Goal: Task Accomplishment & Management: Use online tool/utility

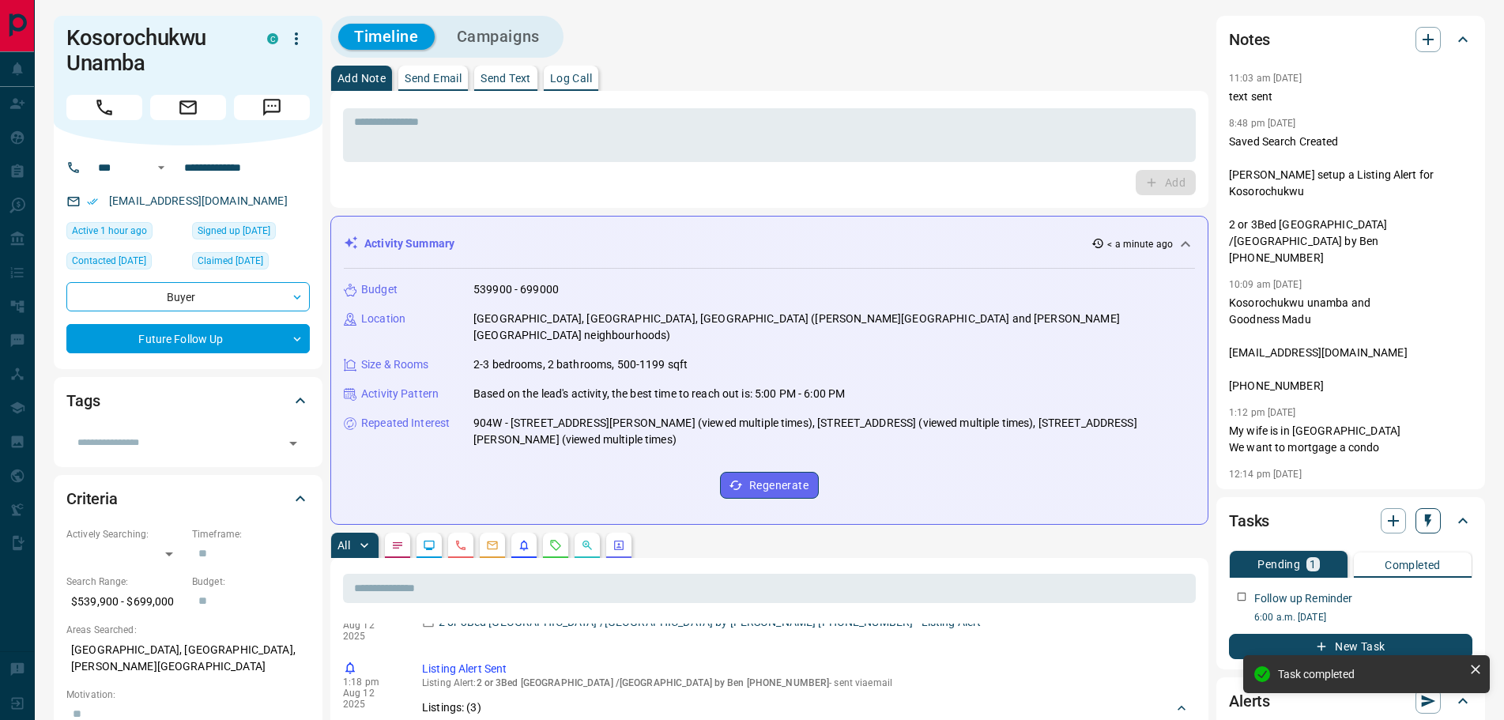
click at [1433, 517] on icon "button" at bounding box center [1428, 521] width 16 height 16
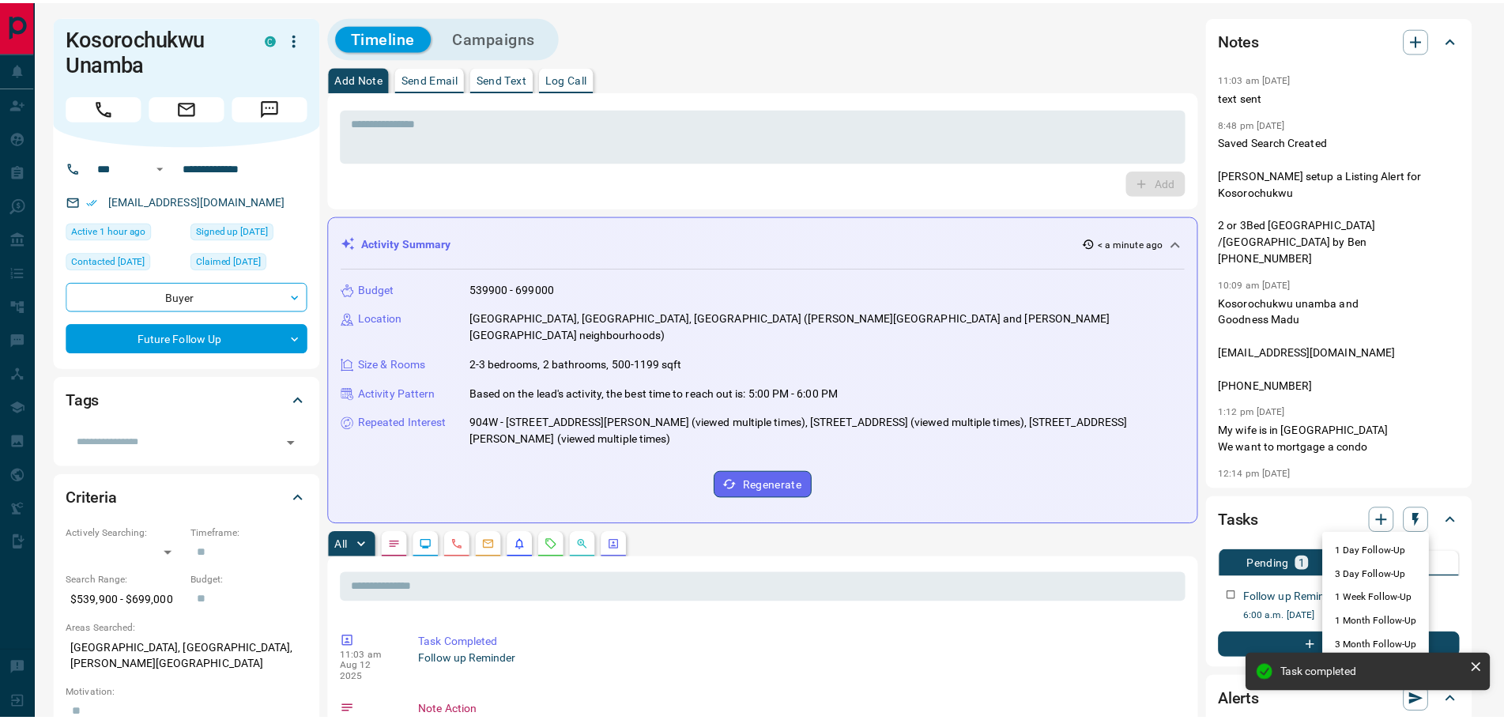
scroll to position [294, 0]
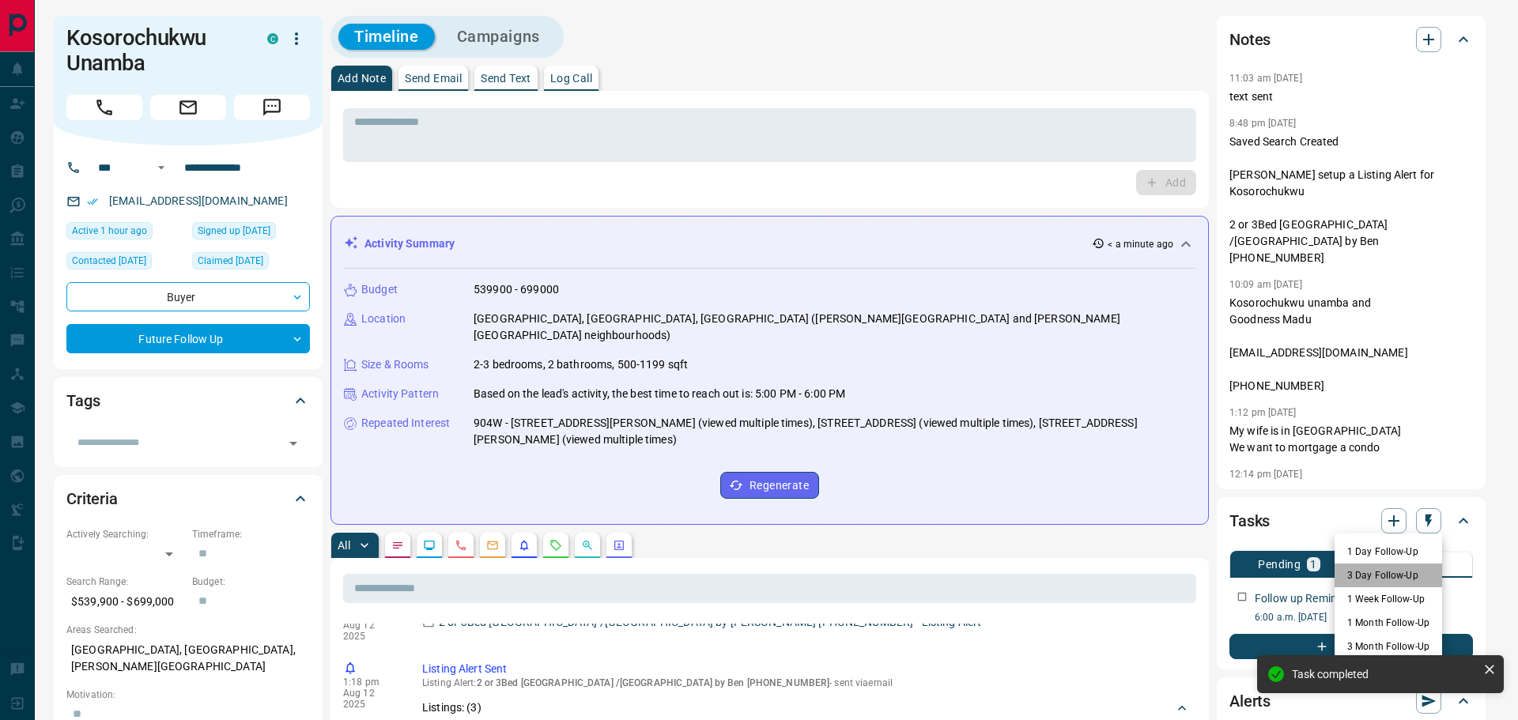
click at [1366, 571] on li "3 Day Follow-Up" at bounding box center [1388, 576] width 108 height 24
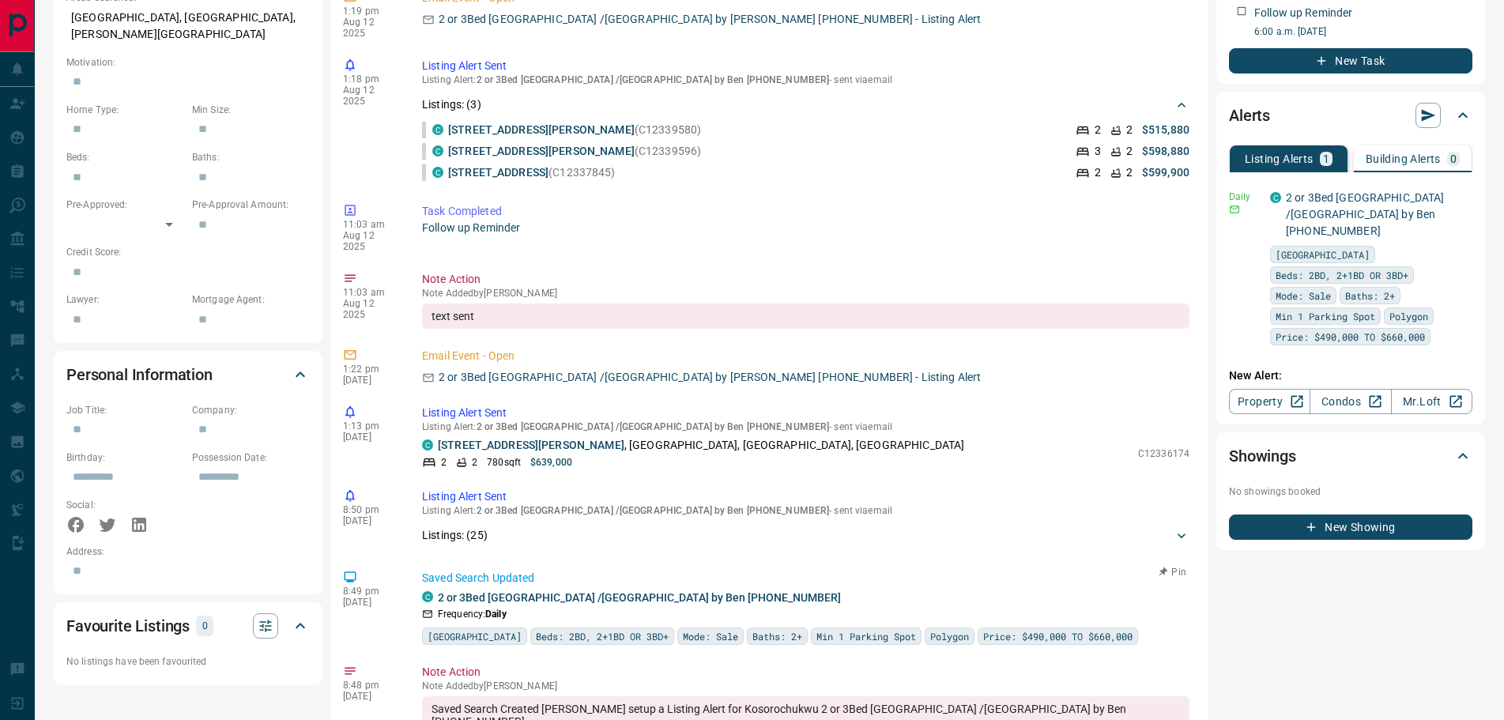
scroll to position [237, 0]
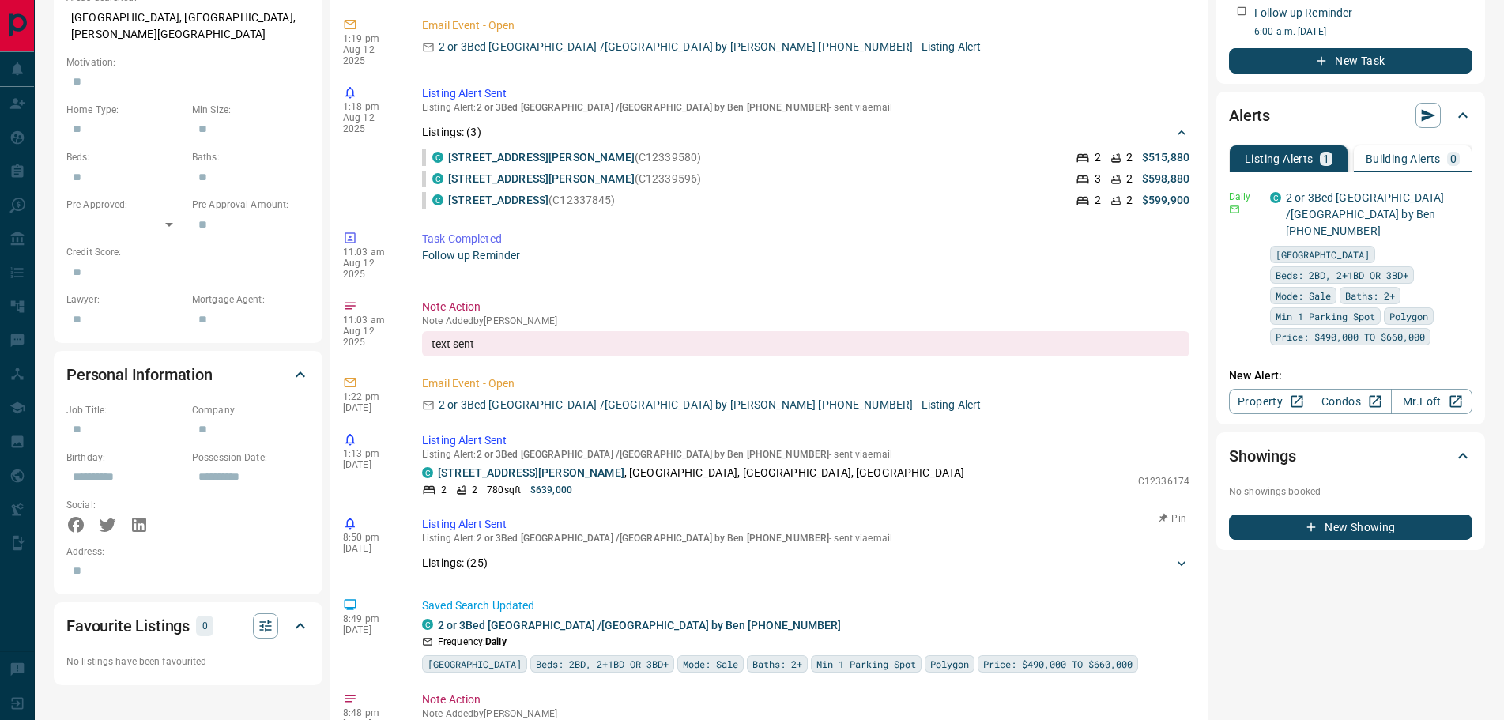
click at [484, 555] on p "Listings: ( 25 )" at bounding box center [455, 563] width 66 height 17
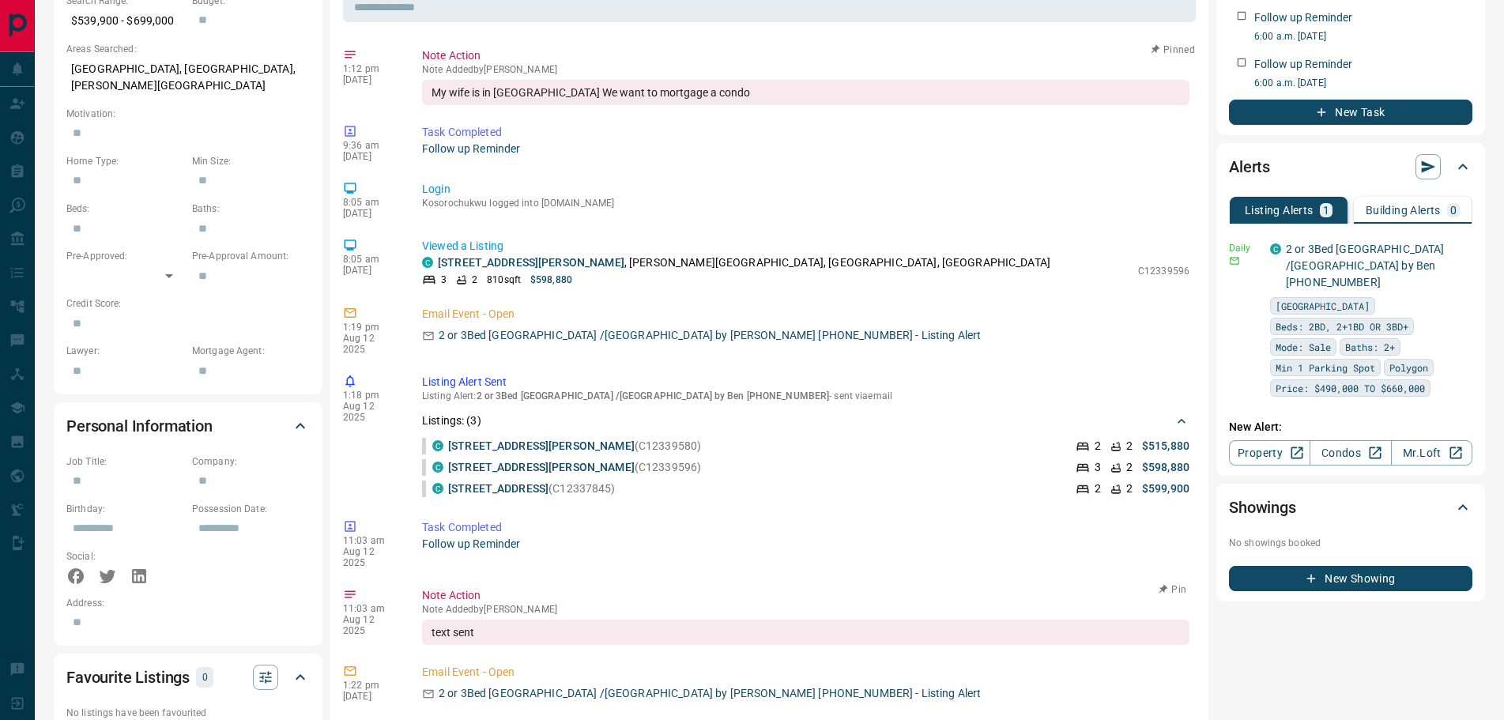
scroll to position [553, 0]
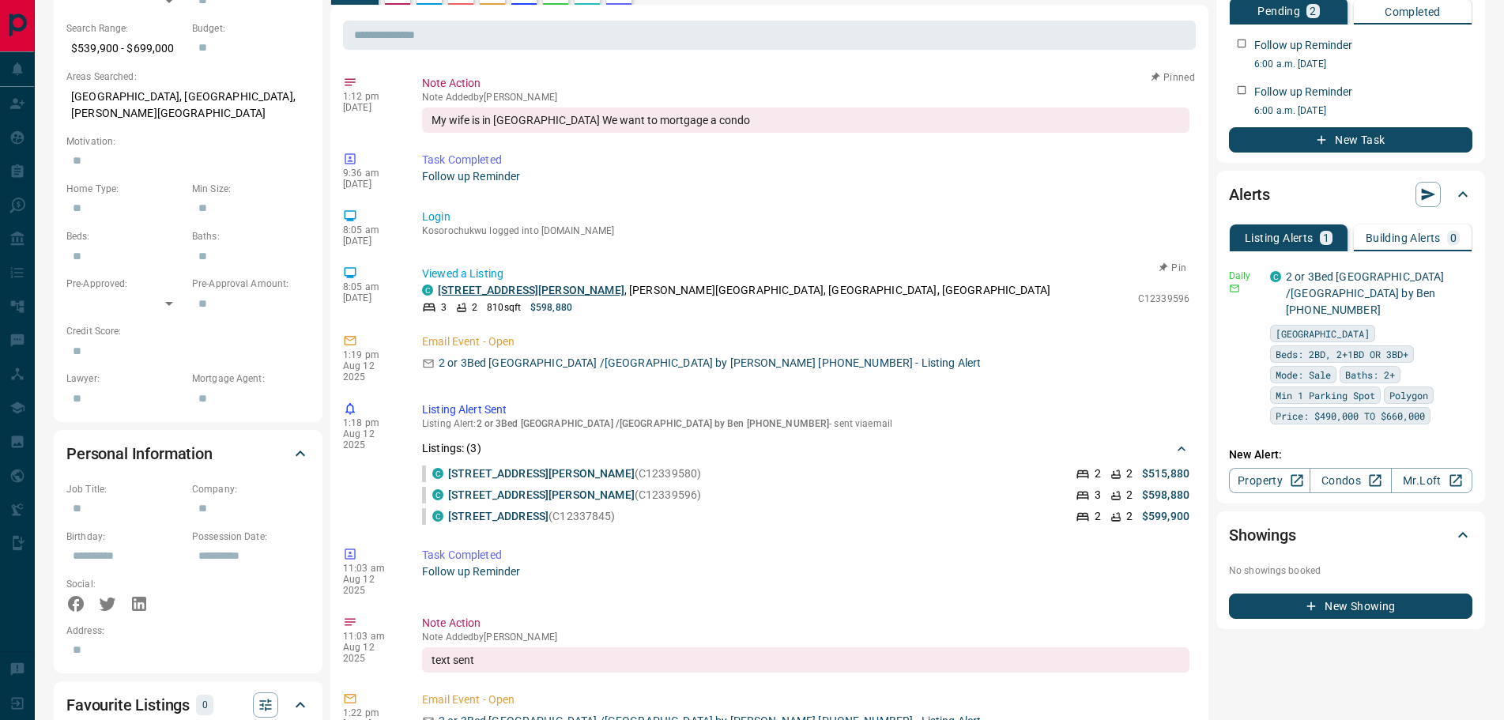
click at [473, 284] on link "[STREET_ADDRESS][PERSON_NAME]" at bounding box center [531, 290] width 187 height 13
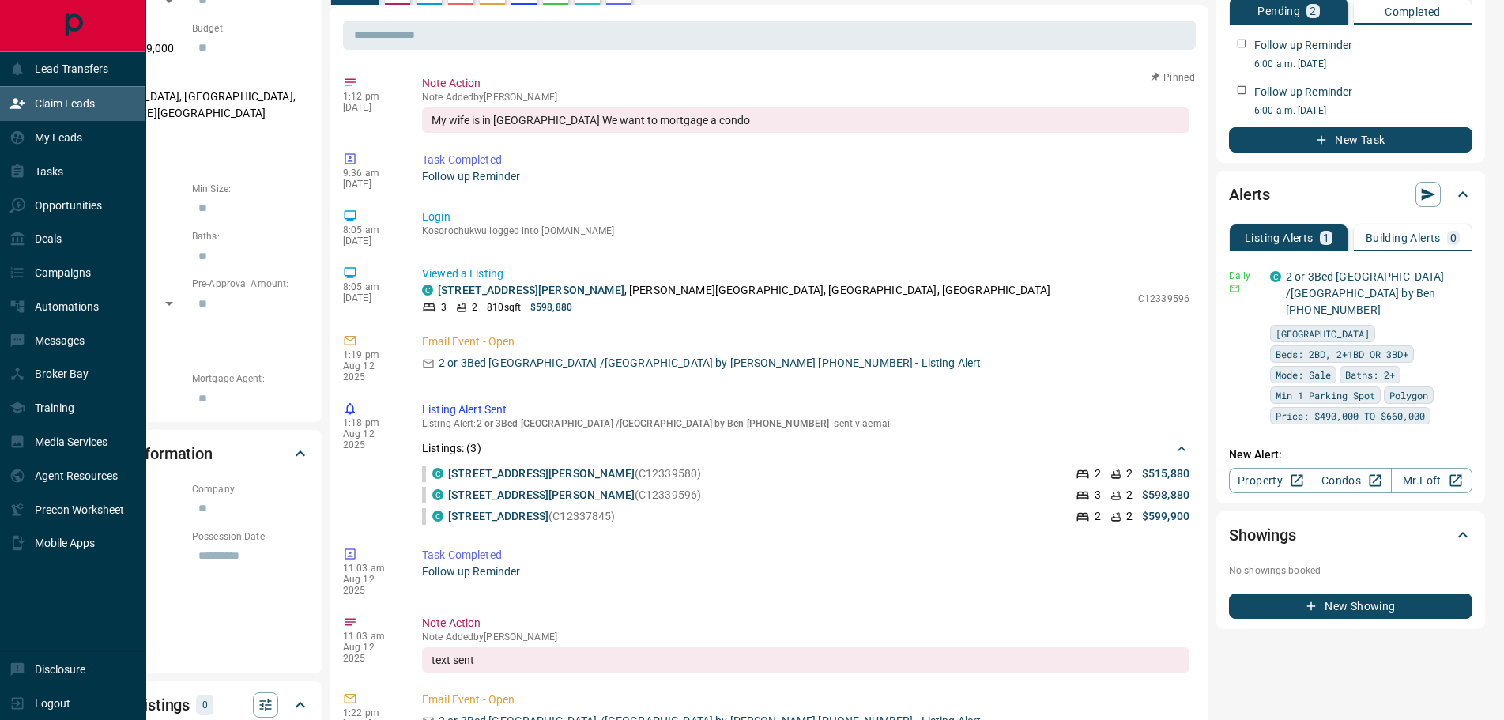
click at [58, 108] on p "Claim Leads" at bounding box center [65, 103] width 60 height 13
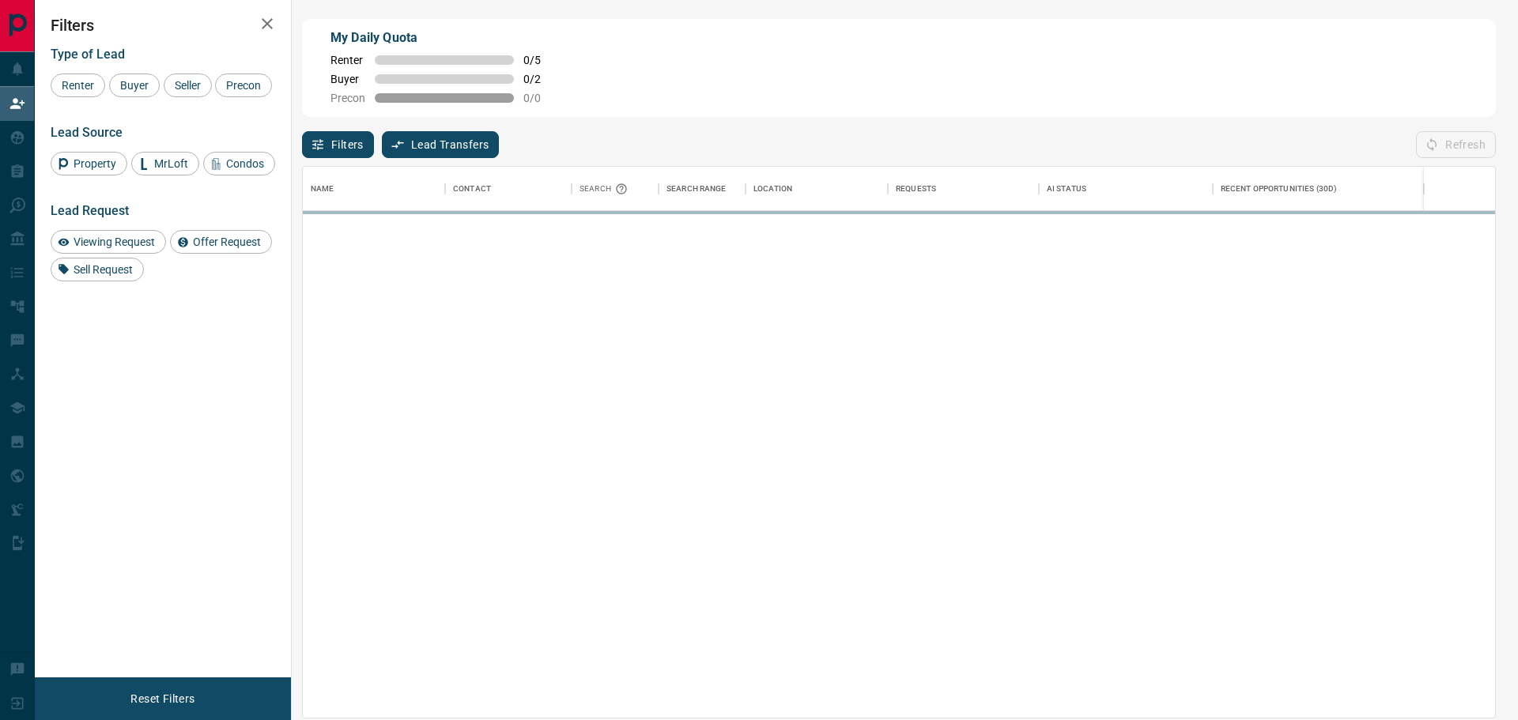
scroll to position [538, 1179]
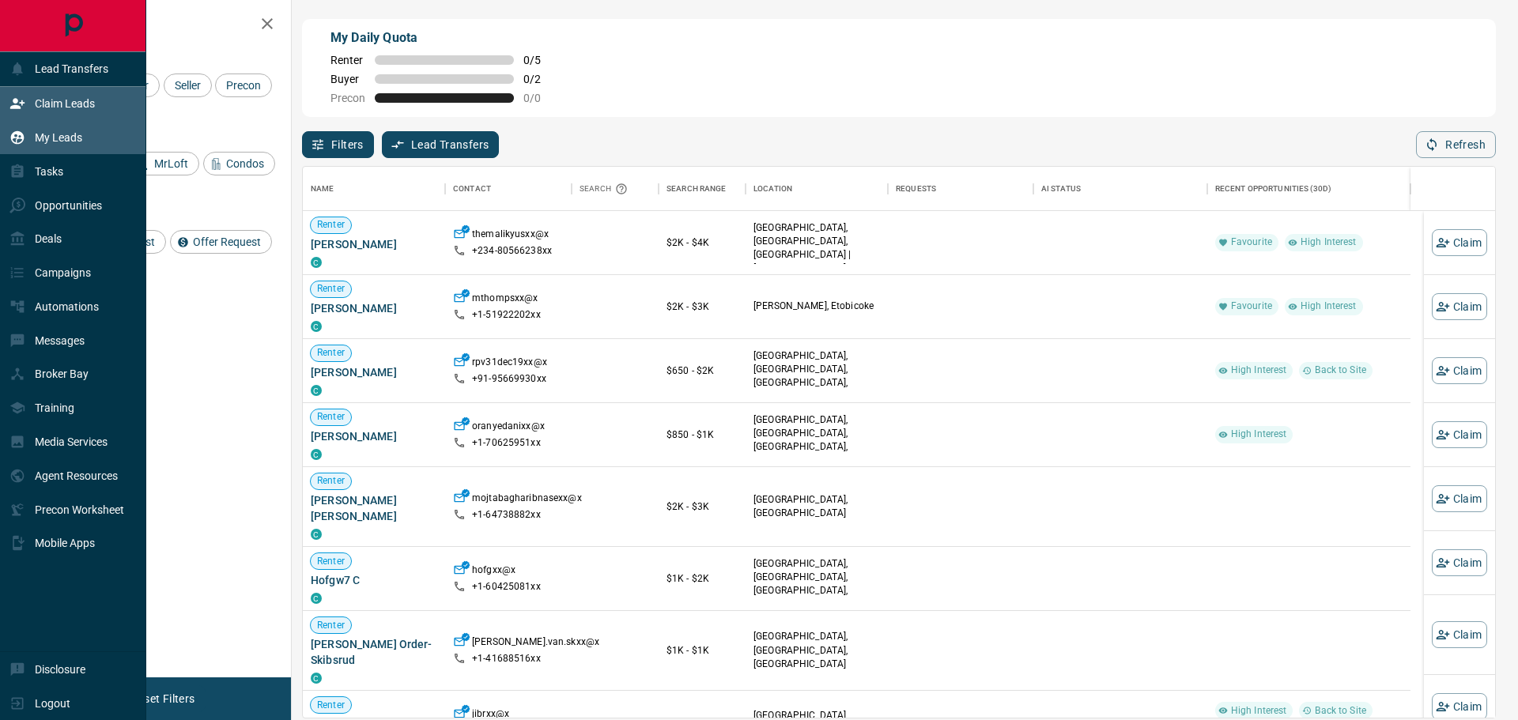
click at [44, 134] on p "My Leads" at bounding box center [58, 137] width 47 height 13
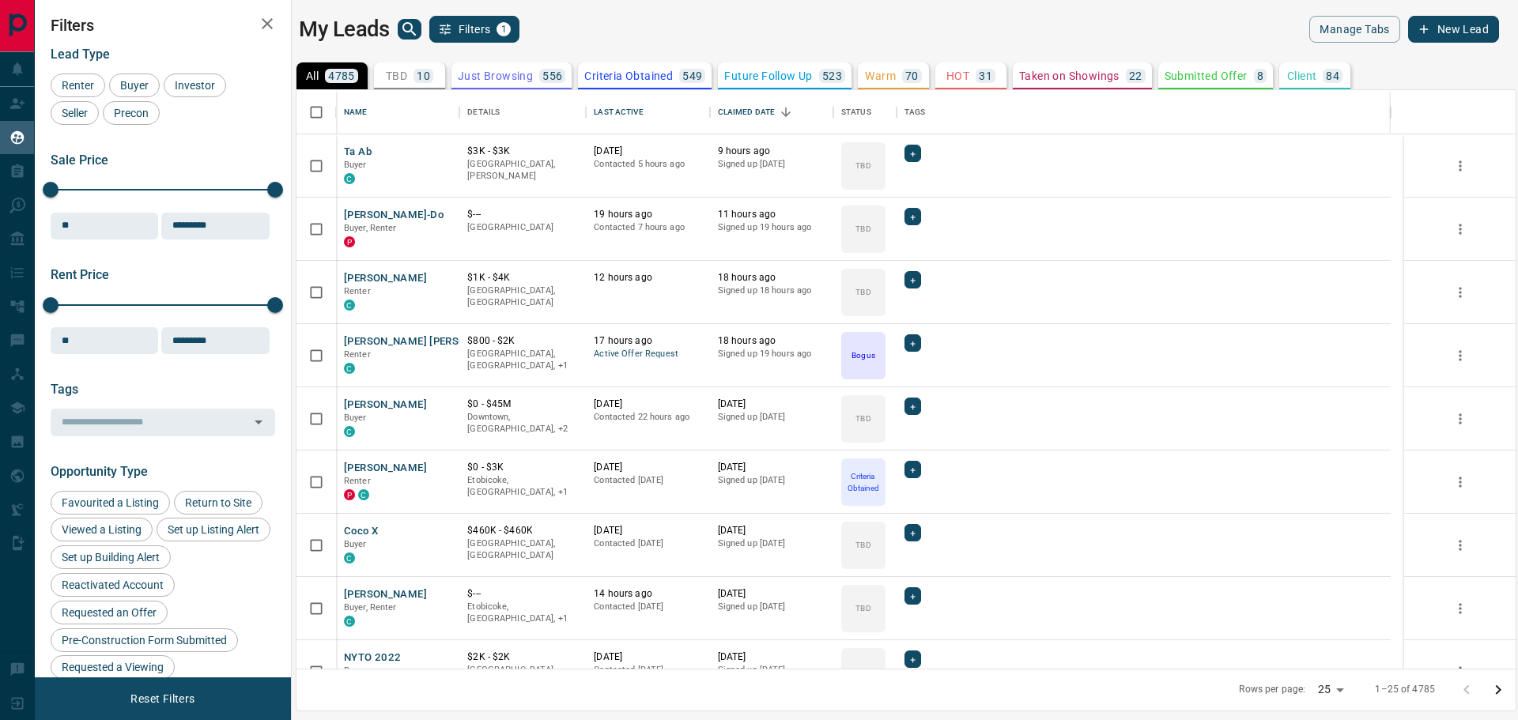
scroll to position [565, 1205]
click at [407, 27] on icon "search button" at bounding box center [409, 29] width 19 height 19
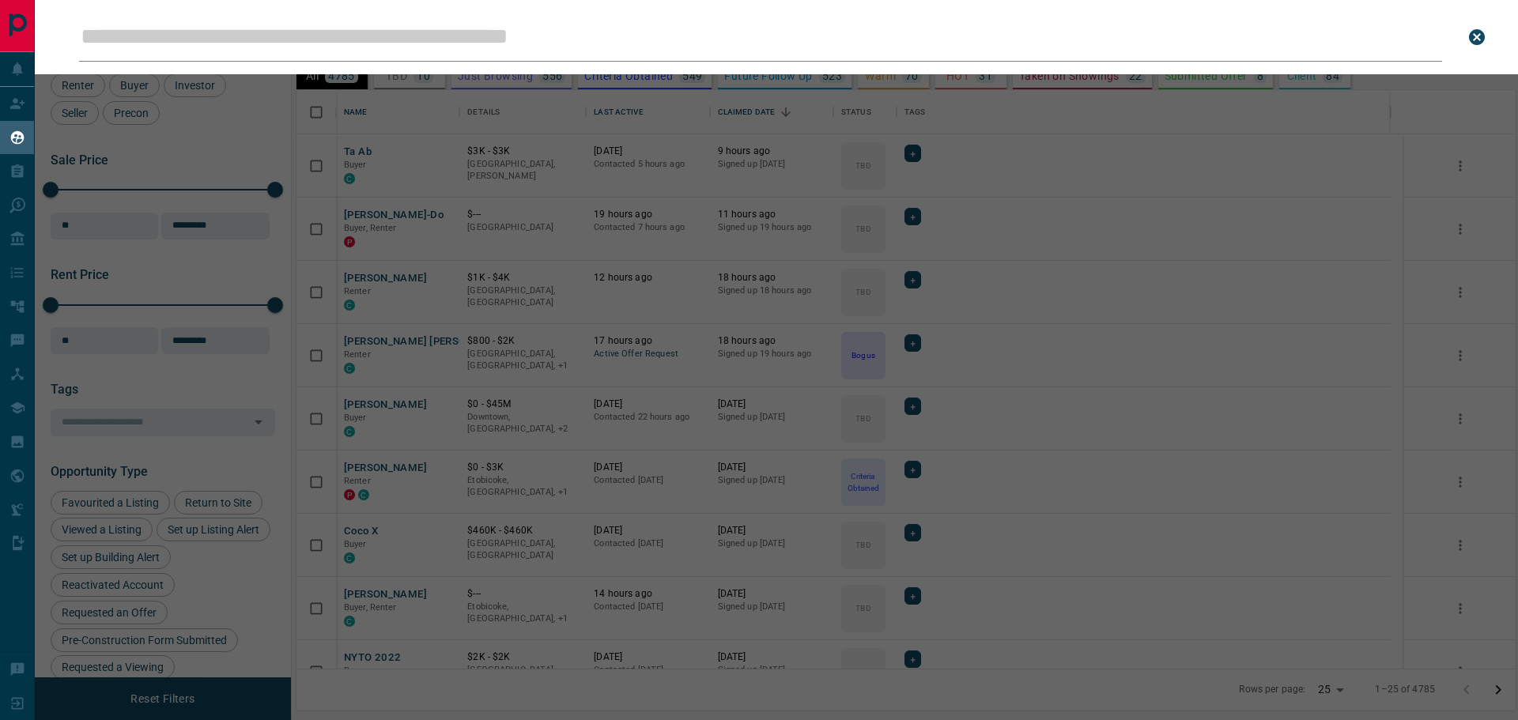
click at [382, 28] on input "Leads Search Bar" at bounding box center [760, 37] width 1363 height 49
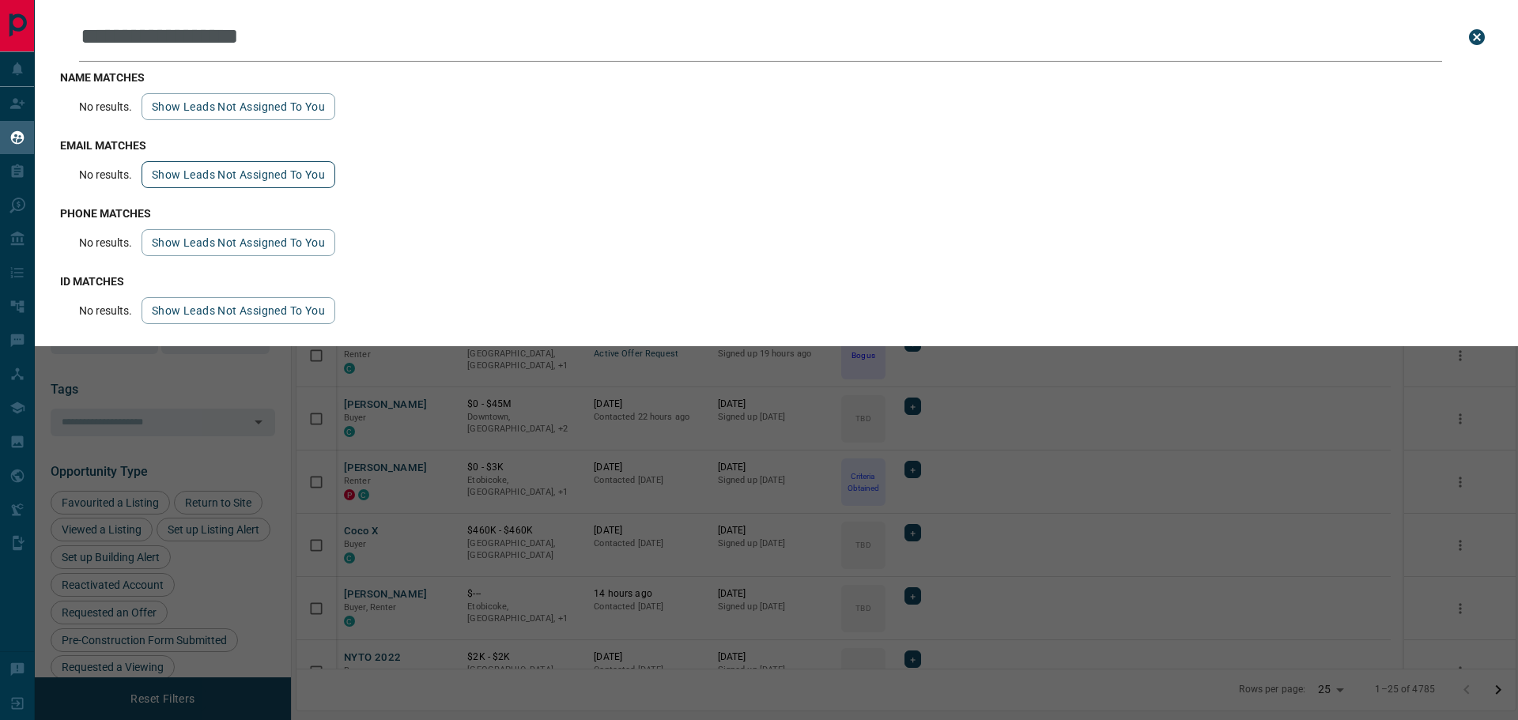
click at [206, 168] on button "Show leads not assigned to you" at bounding box center [238, 174] width 194 height 27
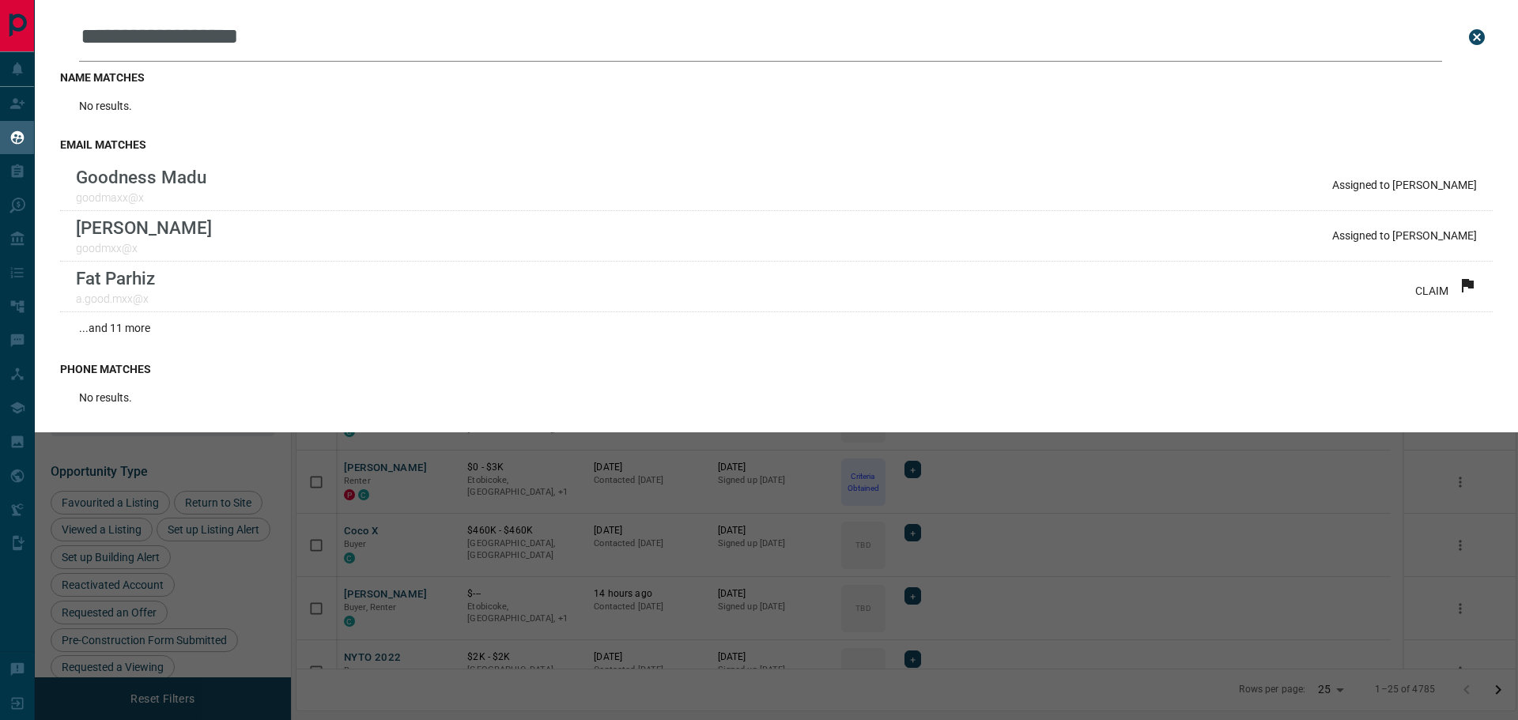
click at [341, 39] on input "**********" at bounding box center [760, 37] width 1363 height 49
paste input "*****"
type input "**********"
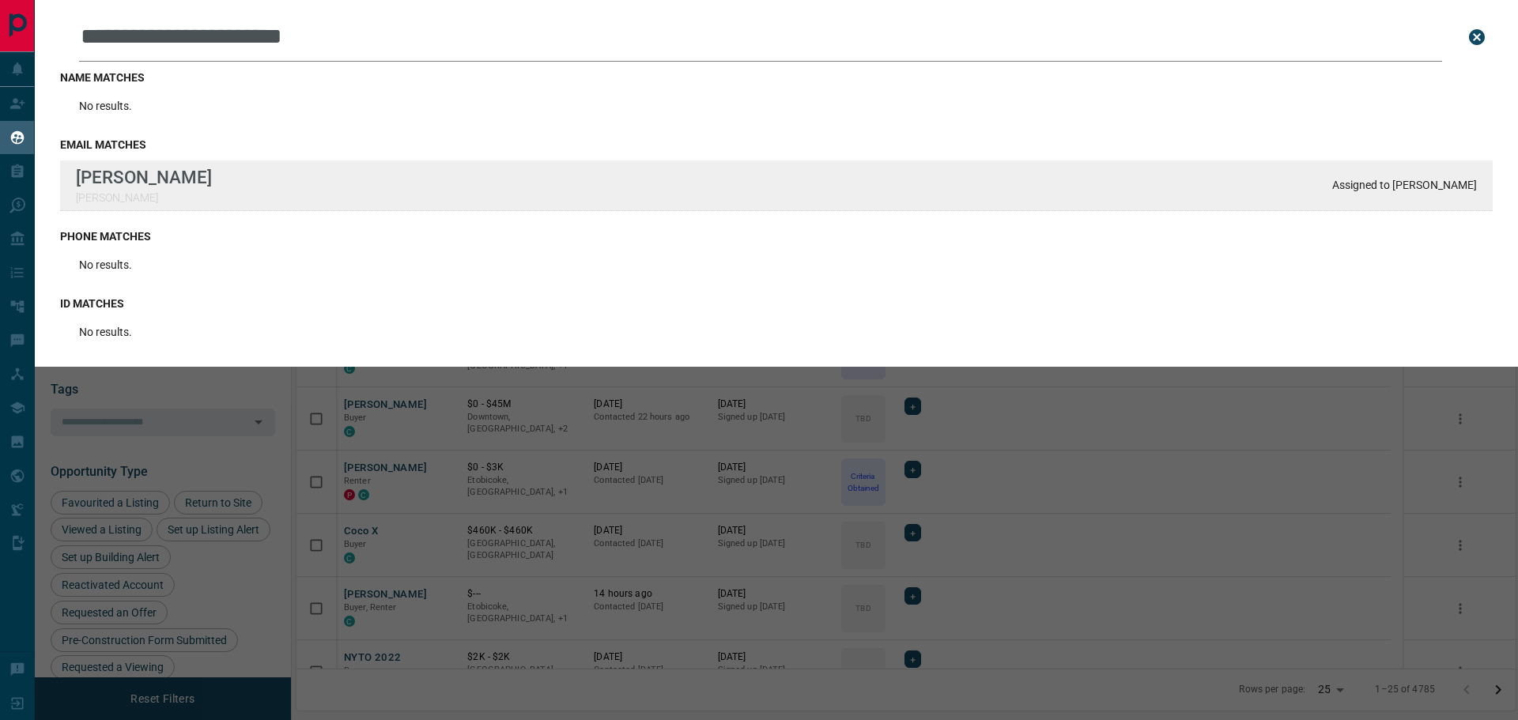
drag, startPoint x: 1477, startPoint y: 184, endPoint x: 1398, endPoint y: 186, distance: 78.3
click at [1396, 186] on div "[PERSON_NAME] [PERSON_NAME] Assigned to [PERSON_NAME]" at bounding box center [776, 185] width 1432 height 51
copy p "[PERSON_NAME]"
